Goal: Use online tool/utility: Utilize a website feature to perform a specific function

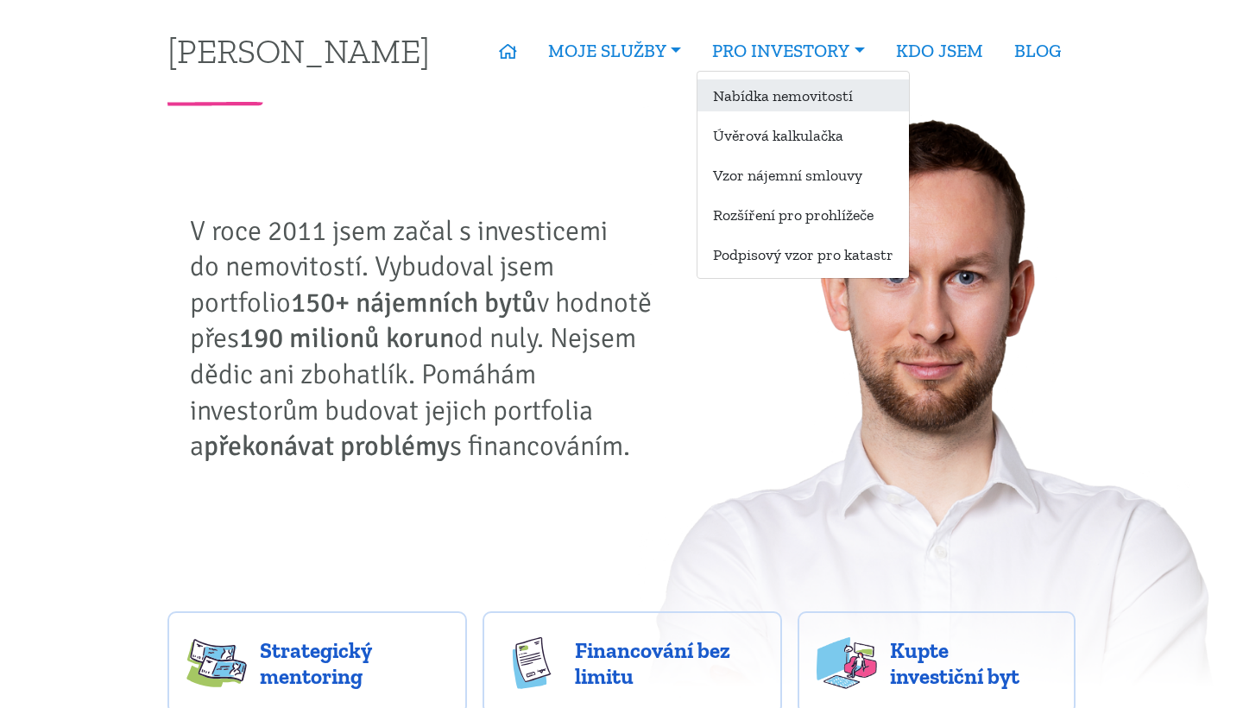
click at [787, 103] on link "Nabídka nemovitostí" at bounding box center [802, 95] width 211 height 32
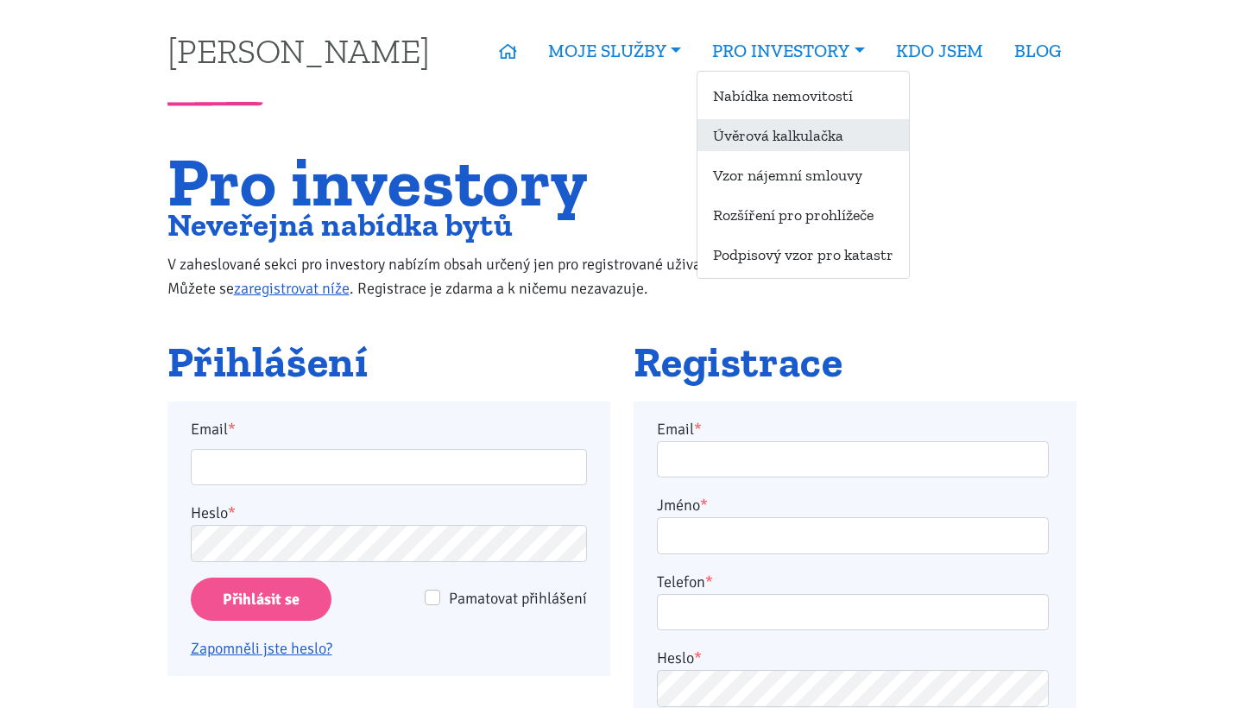
click at [777, 132] on link "Úvěrová kalkulačka" at bounding box center [802, 135] width 211 height 32
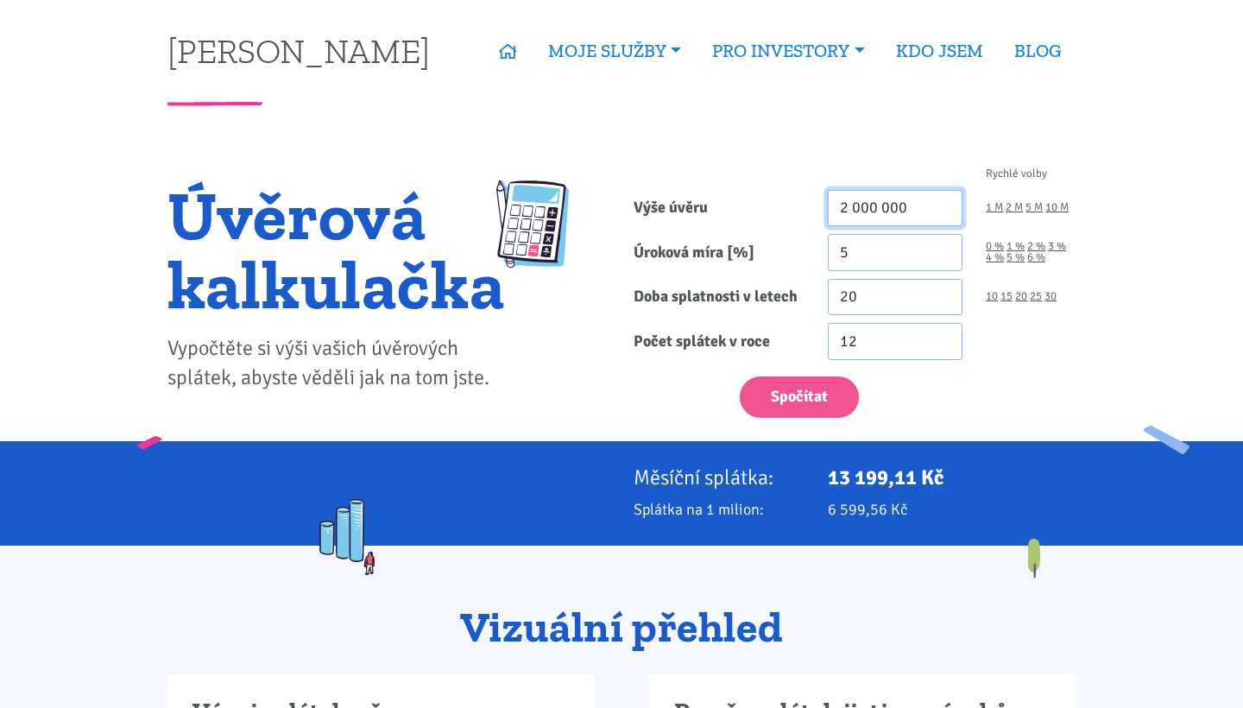
click at [858, 202] on input "2 000 000" at bounding box center [896, 208] width 136 height 37
type input "2 317 000"
click at [861, 239] on input "5" at bounding box center [896, 252] width 136 height 37
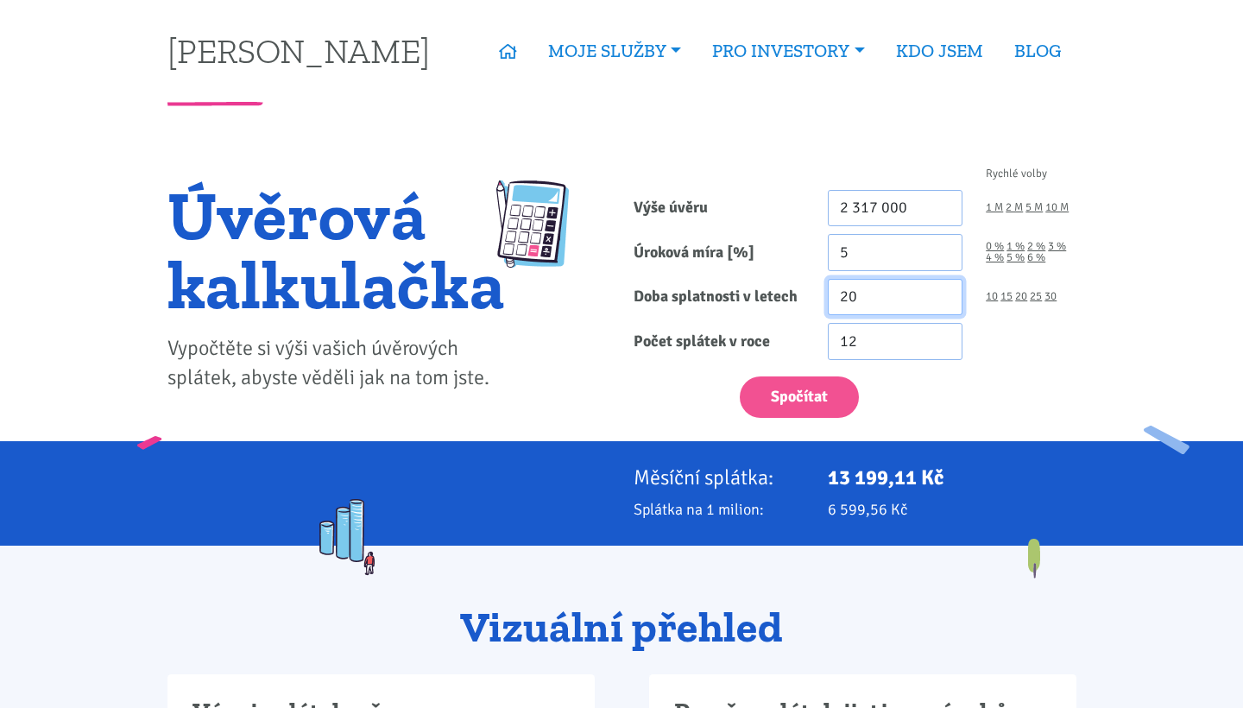
click at [843, 312] on input "20" at bounding box center [896, 297] width 136 height 37
type input "30"
click at [798, 396] on button "Spočítat" at bounding box center [799, 397] width 119 height 42
type input "2317000"
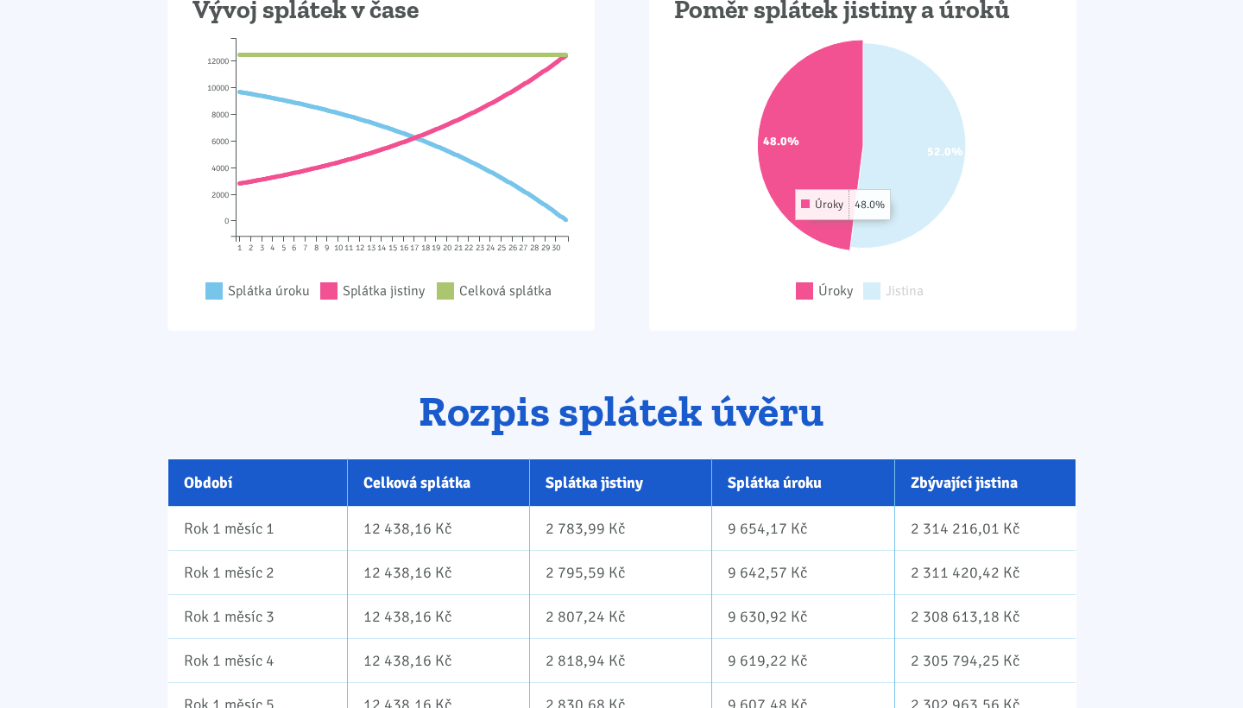
scroll to position [792, 0]
